Goal: Information Seeking & Learning: Learn about a topic

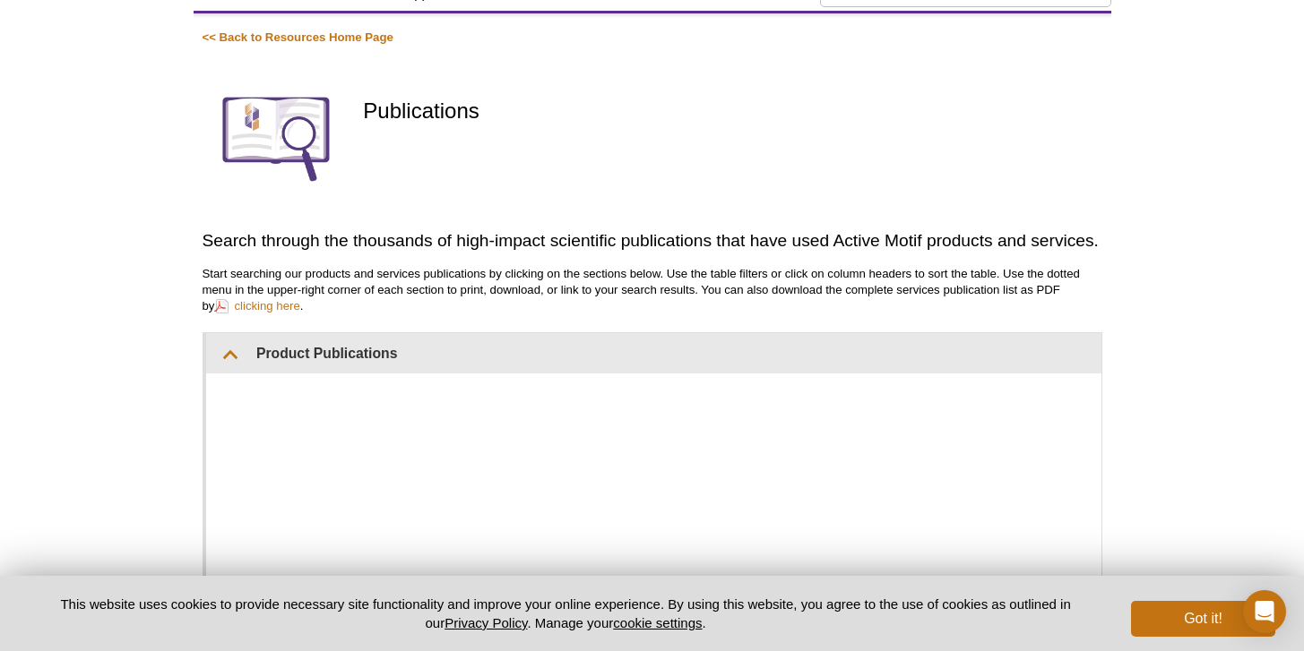
scroll to position [128, 0]
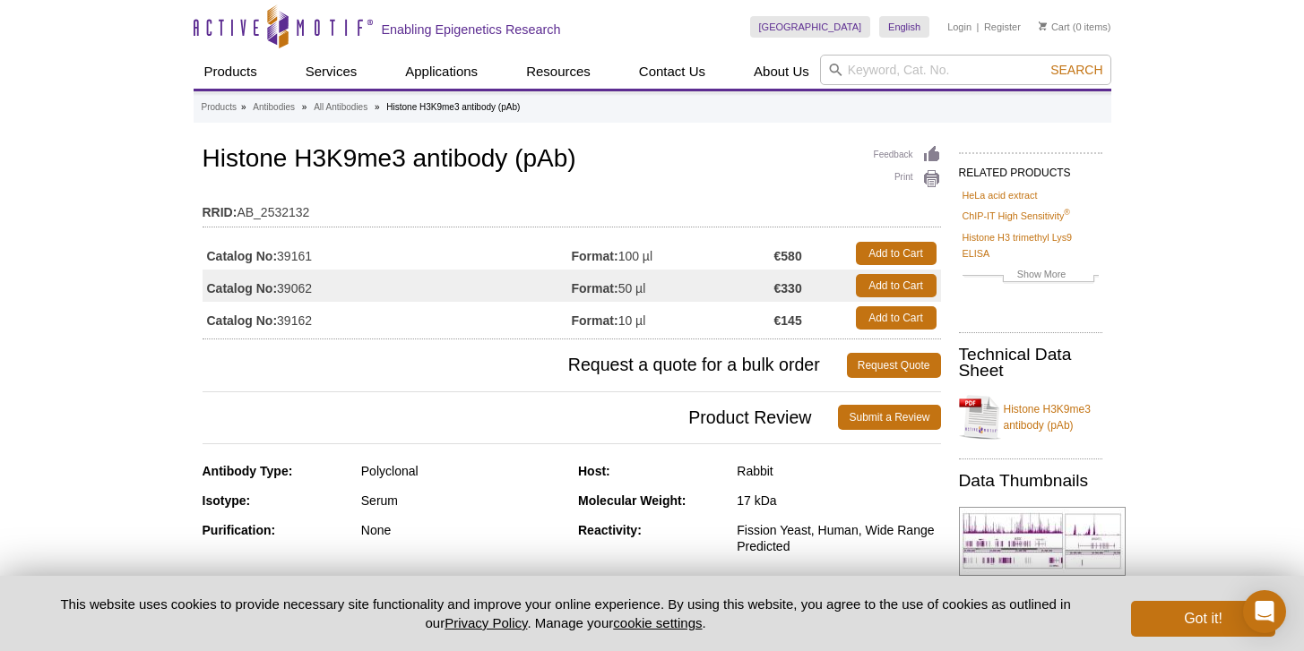
click at [294, 284] on td "Catalog No: 39062" at bounding box center [386, 286] width 369 height 32
copy td "39062"
click at [925, 74] on input "search" at bounding box center [965, 70] width 291 height 30
click at [338, 105] on link "All Antibodies" at bounding box center [341, 107] width 54 height 16
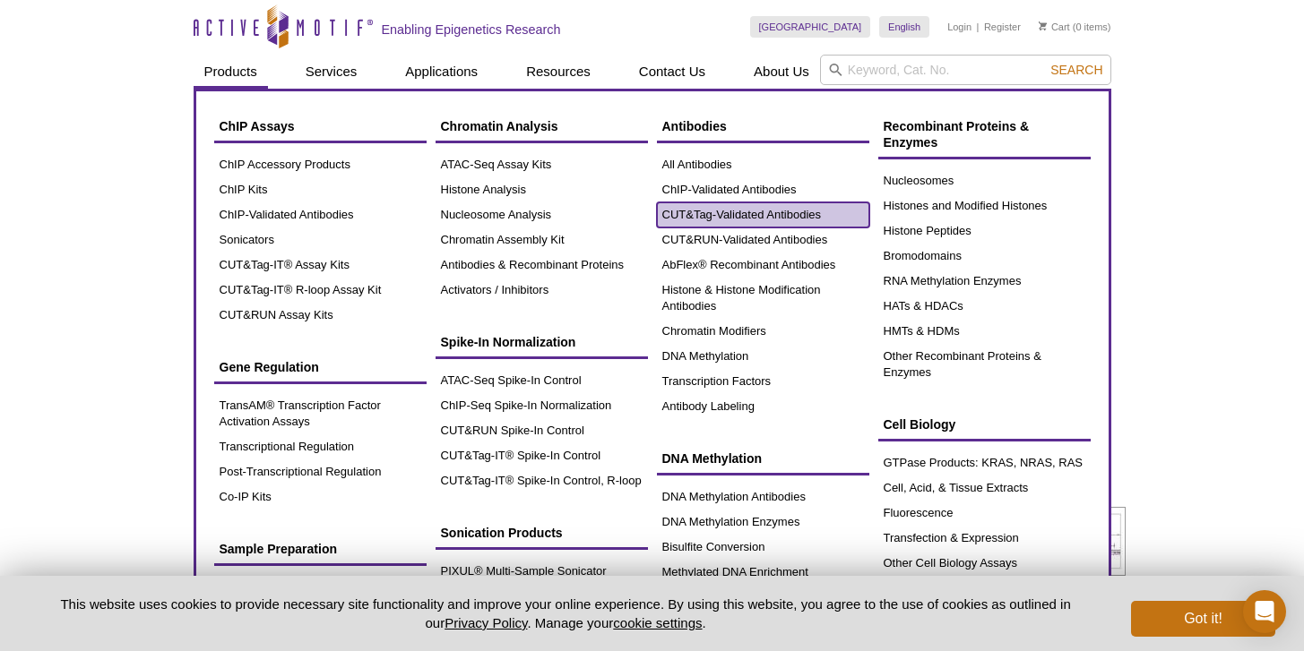
click at [793, 214] on link "CUT&Tag-Validated Antibodies" at bounding box center [763, 214] width 212 height 25
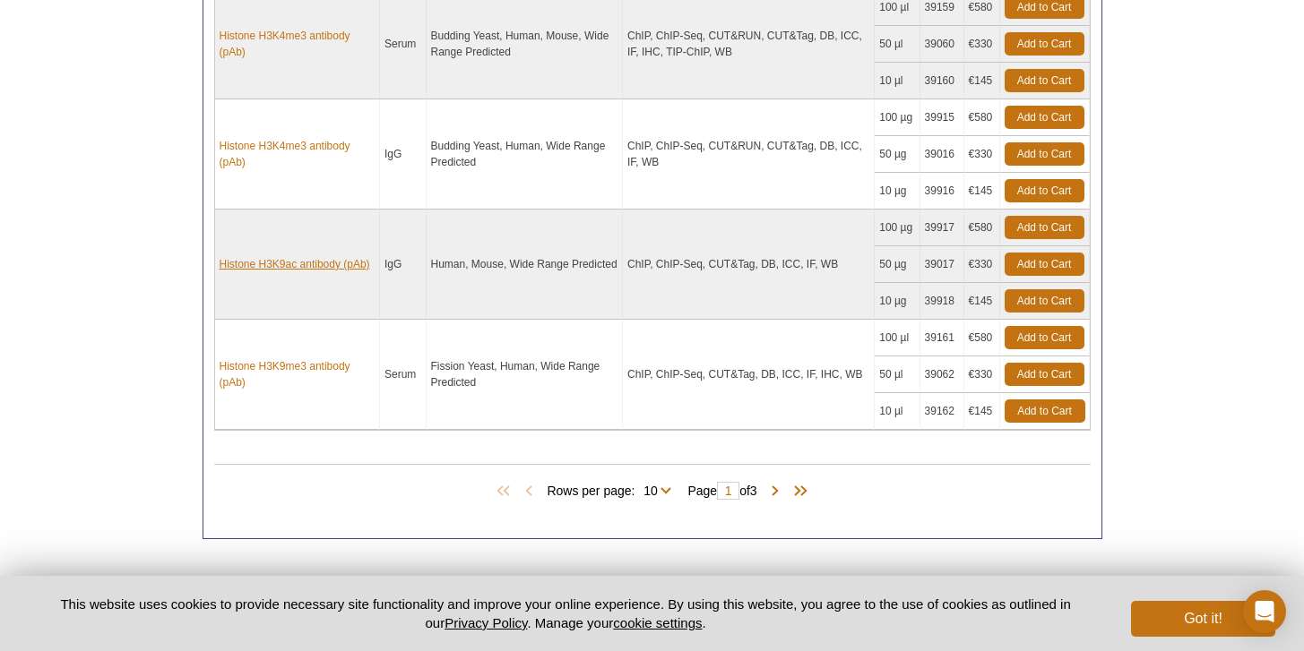
scroll to position [1596, 0]
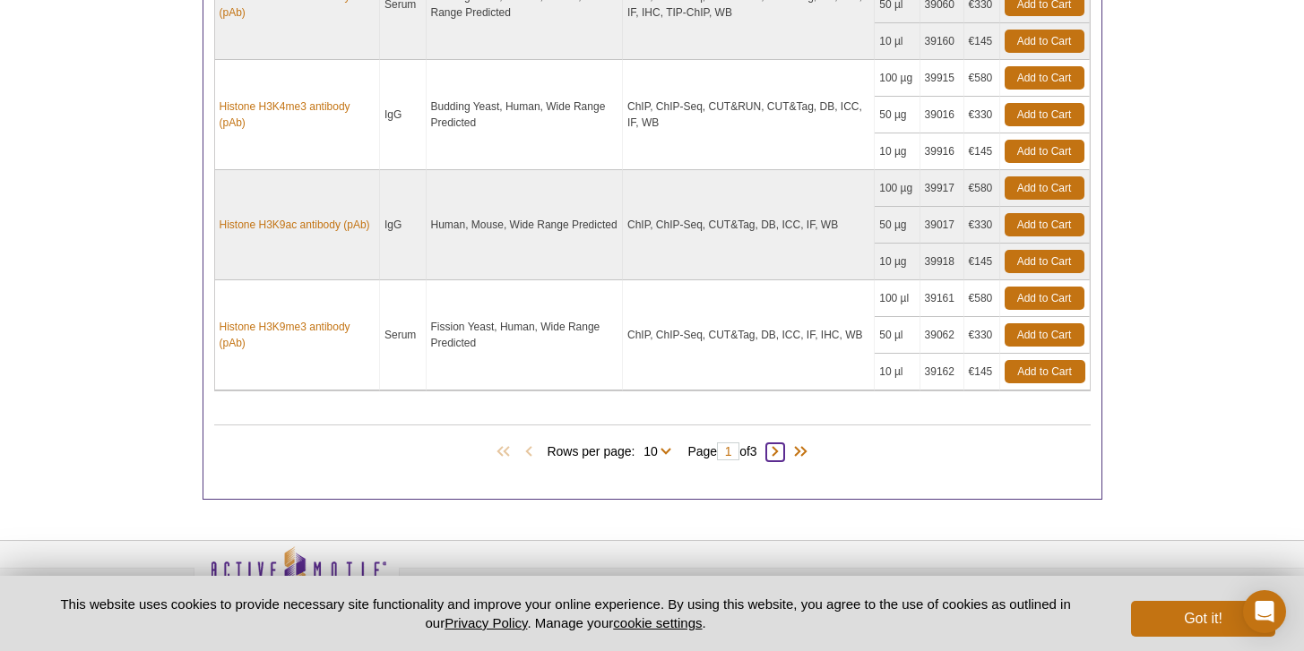
click at [779, 452] on span at bounding box center [775, 452] width 18 height 18
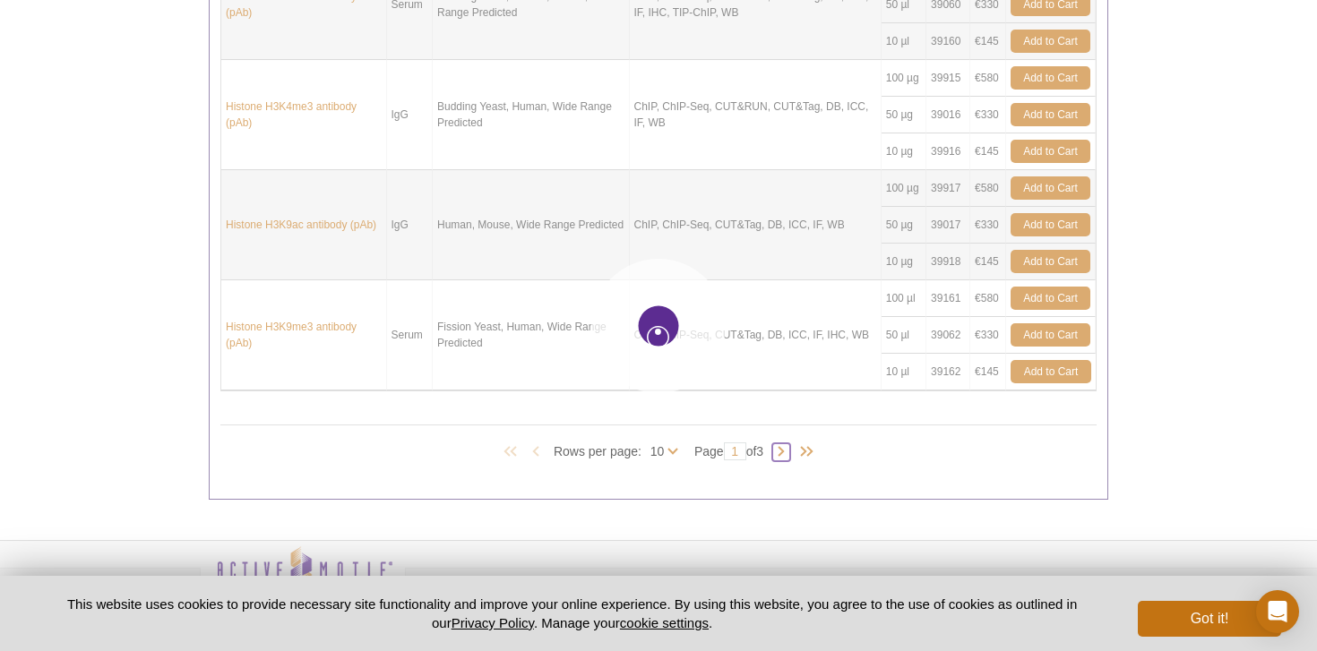
type input "2"
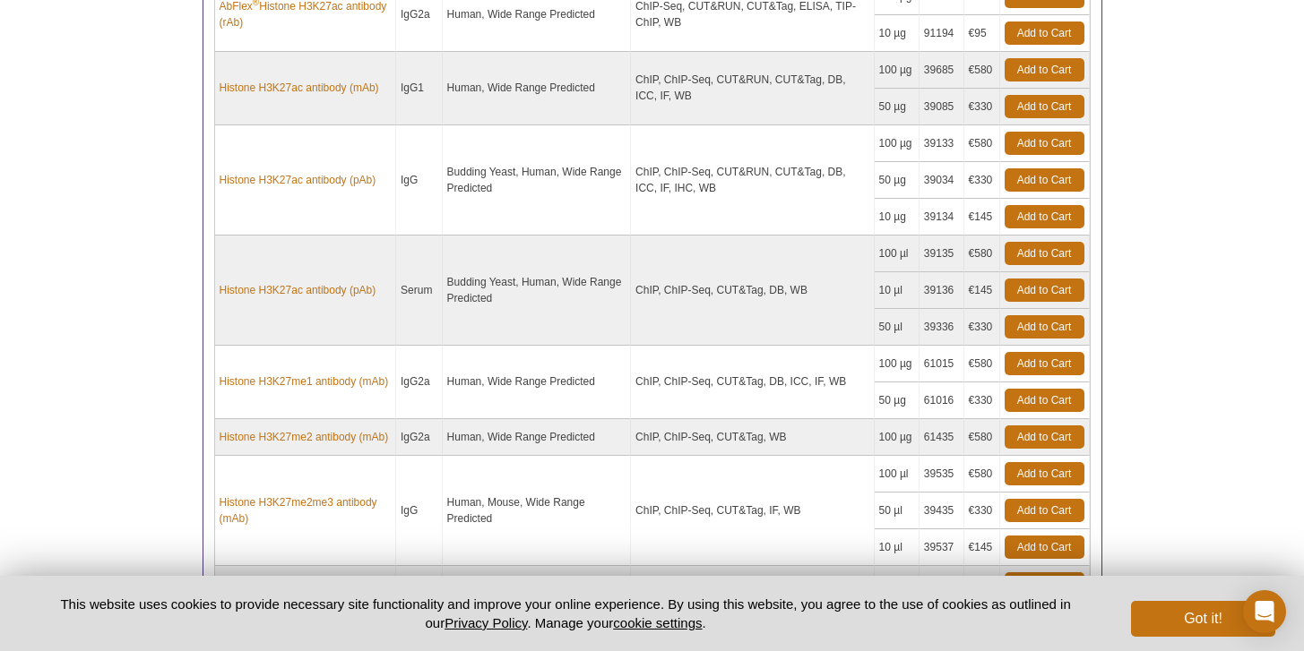
scroll to position [1080, 0]
